Goal: Information Seeking & Learning: Find specific fact

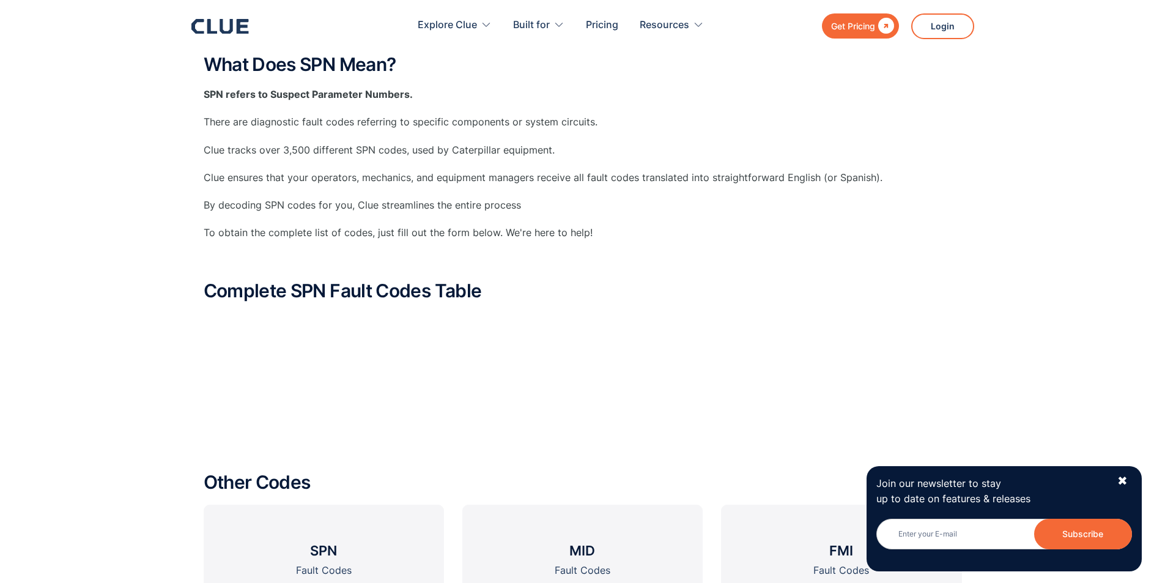
scroll to position [489, 0]
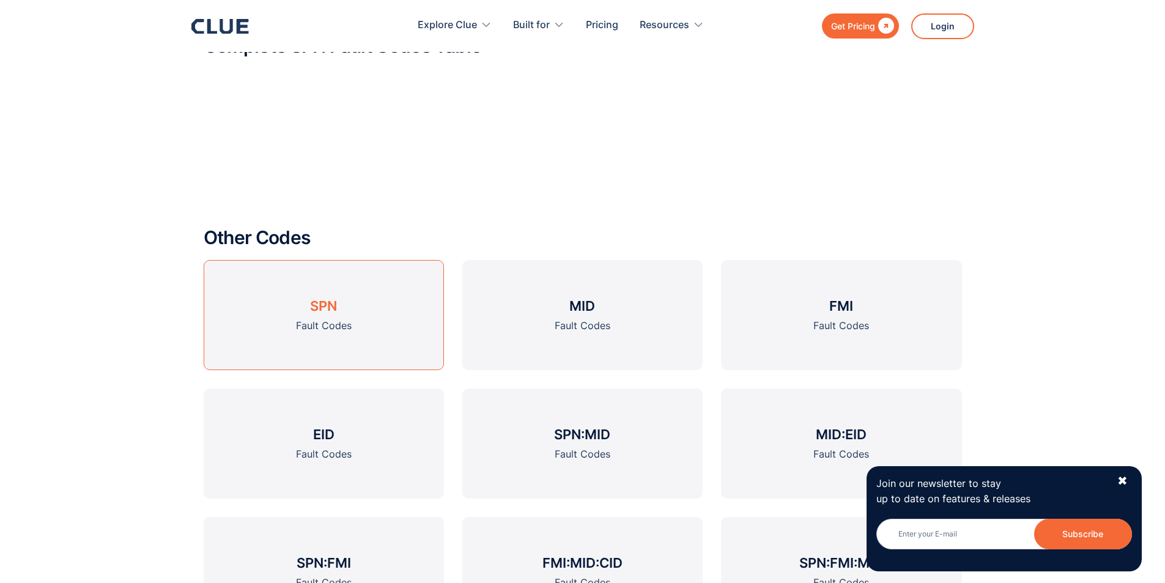
click at [317, 318] on div "Fault Codes" at bounding box center [324, 325] width 56 height 15
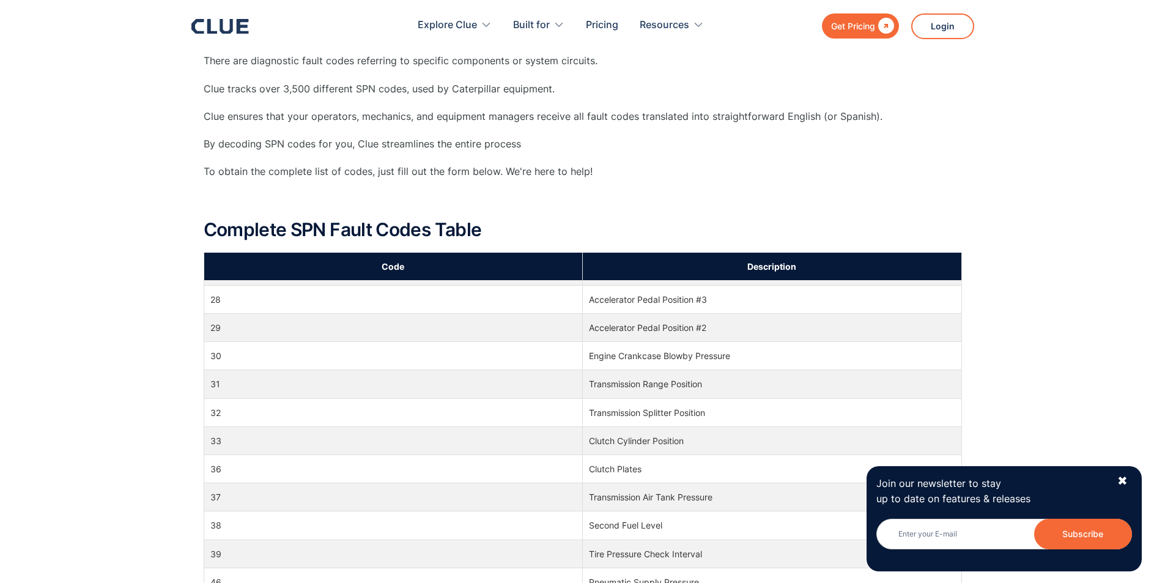
scroll to position [306, 0]
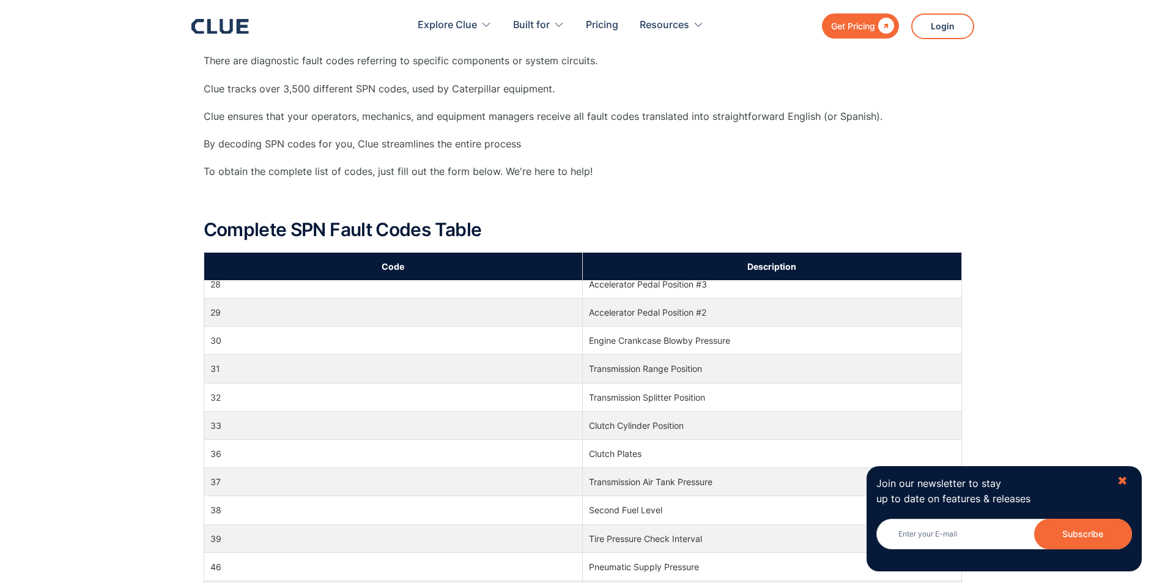
click at [1124, 481] on div "✖" at bounding box center [1122, 480] width 10 height 15
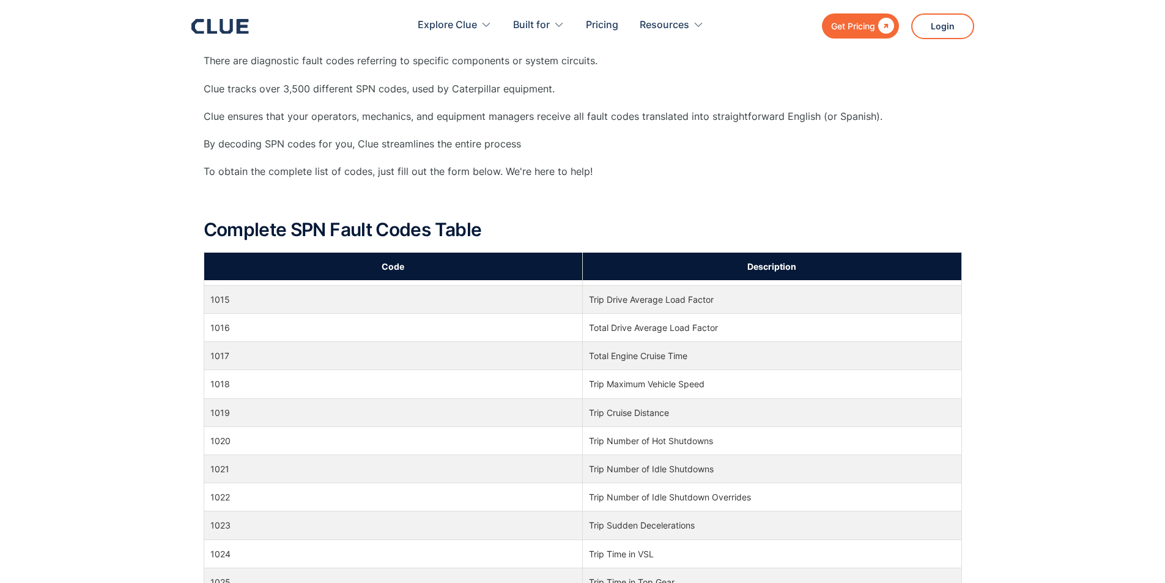
scroll to position [19449, 0]
